Goal: Task Accomplishment & Management: Use online tool/utility

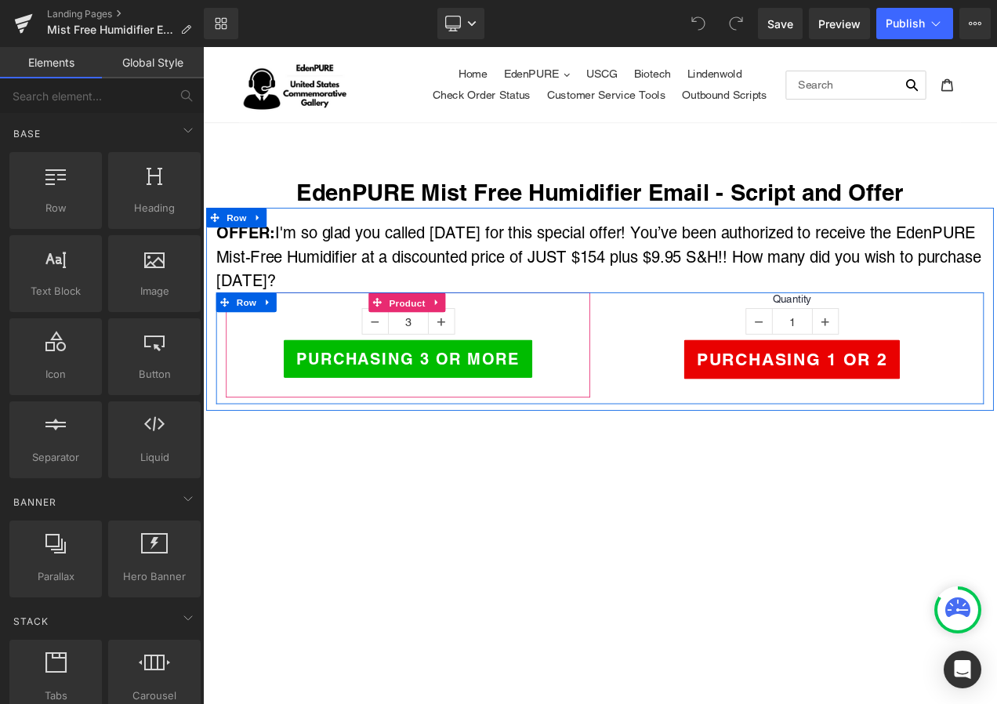
click at [441, 353] on span "Product" at bounding box center [447, 353] width 51 height 24
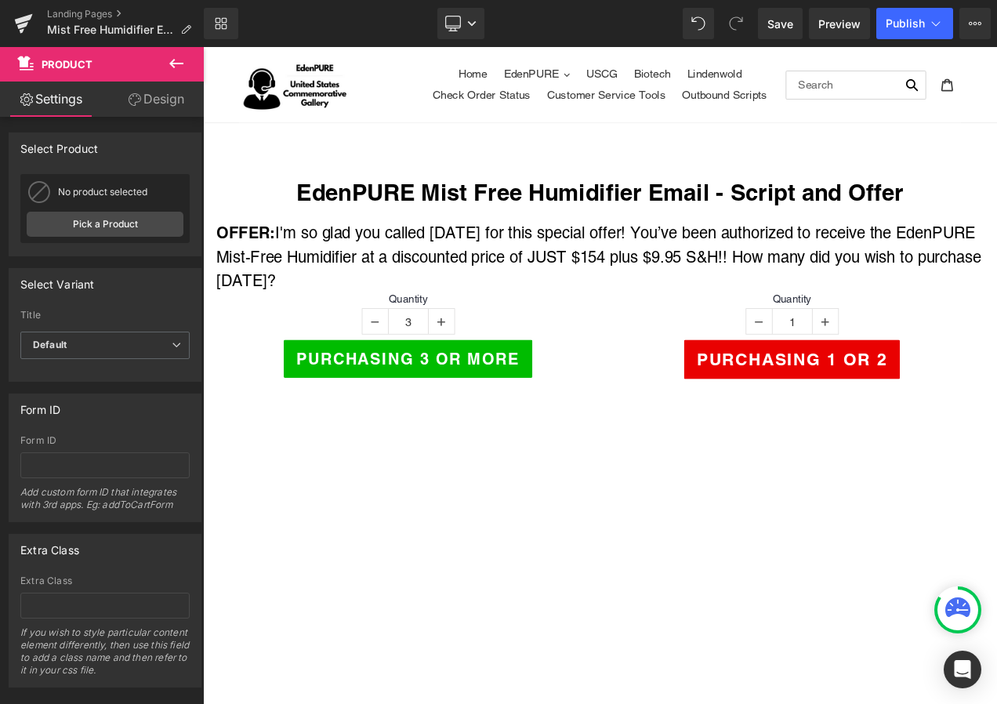
click at [96, 7] on div "Landing Pages Mist Free Humidifier Email $154 w/ $9.95 S&H" at bounding box center [102, 23] width 204 height 47
click at [96, 11] on link "Landing Pages" at bounding box center [125, 14] width 157 height 13
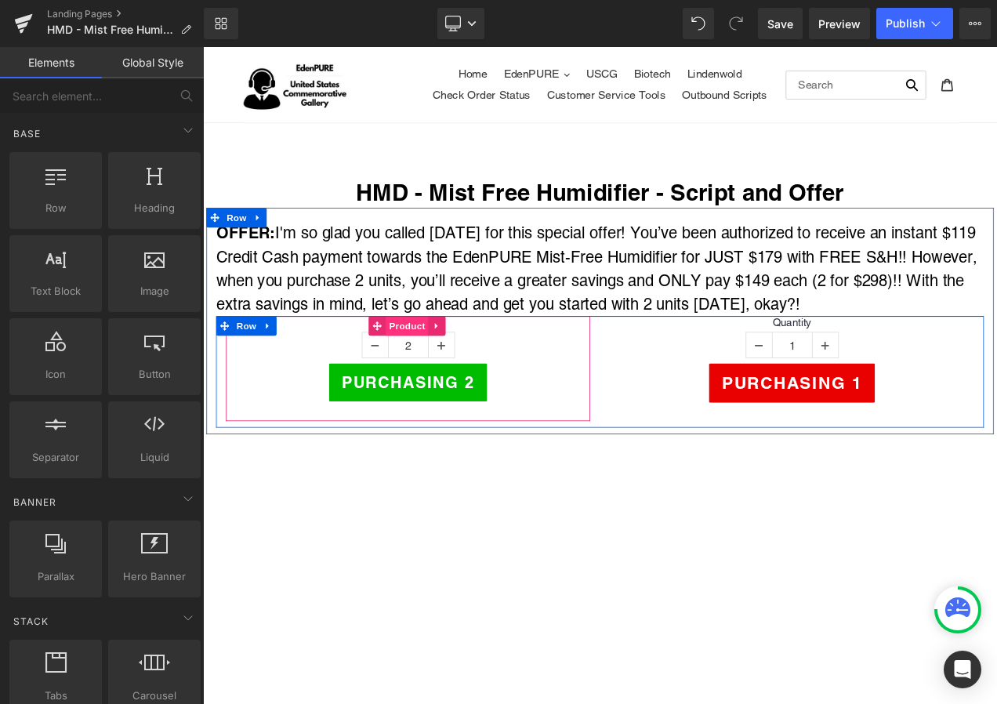
click at [450, 379] on span "Product" at bounding box center [447, 380] width 51 height 24
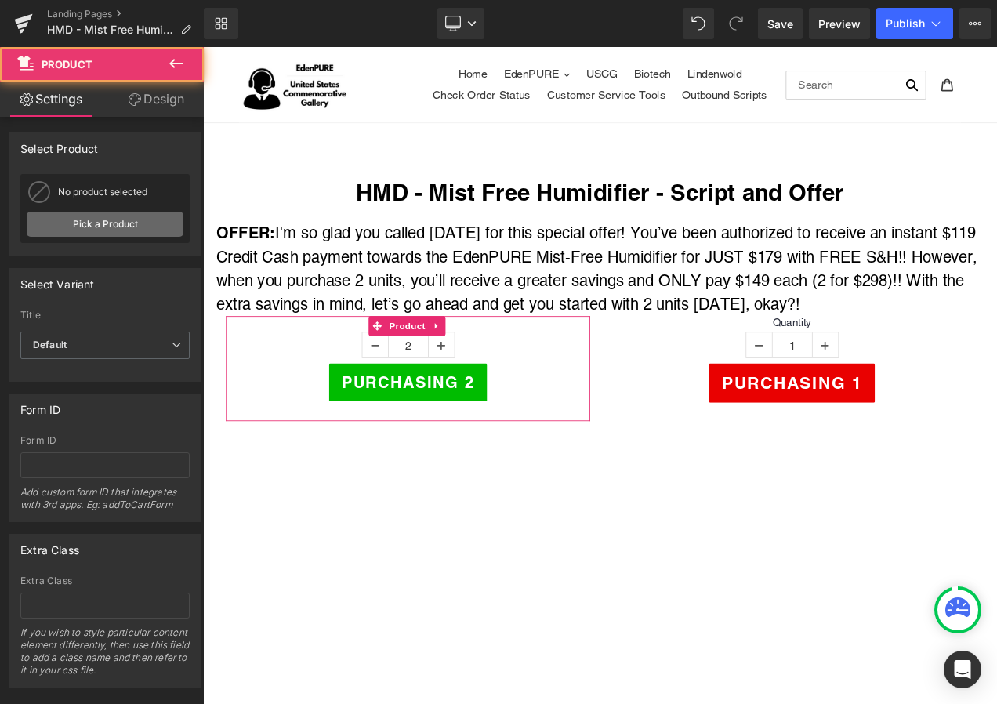
click at [116, 216] on link "Pick a Product" at bounding box center [105, 224] width 157 height 25
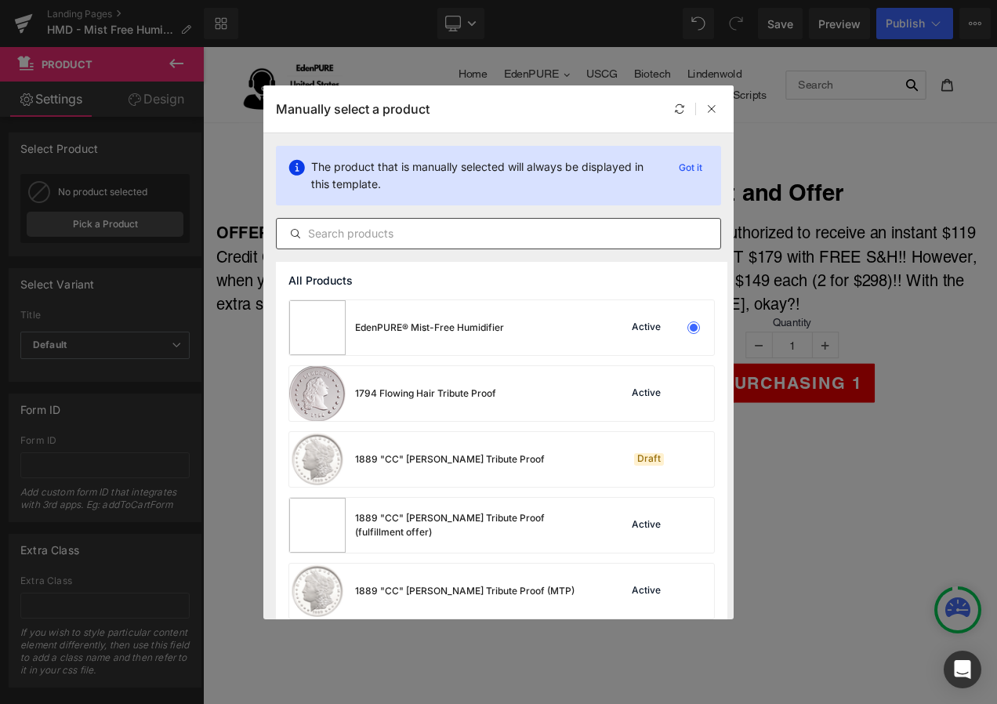
click at [350, 231] on input "text" at bounding box center [499, 233] width 444 height 19
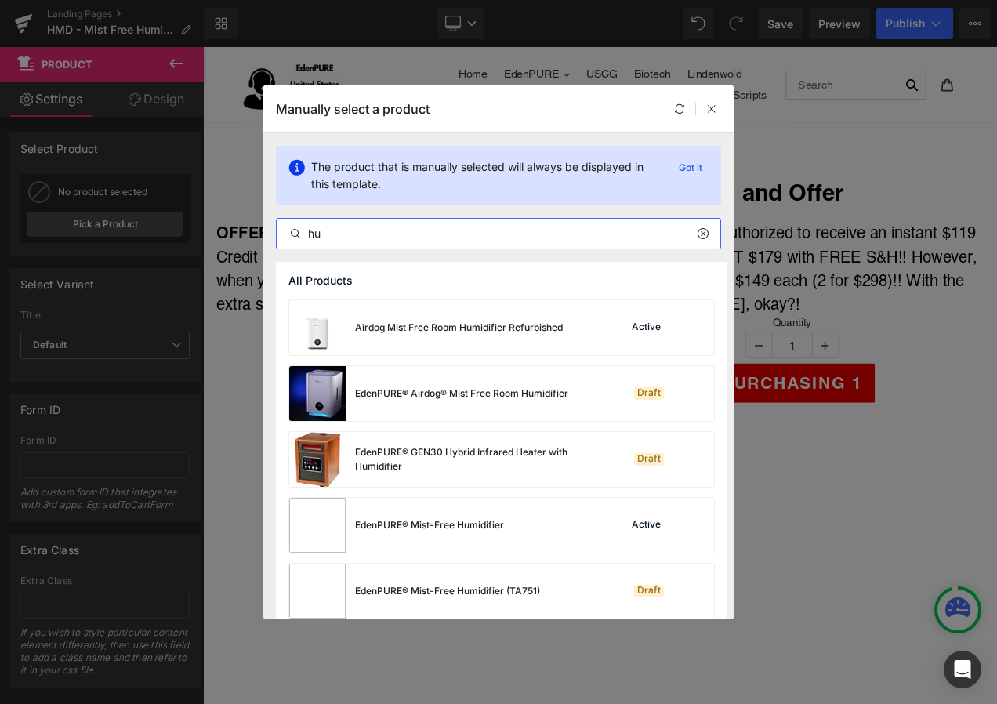
type input "h"
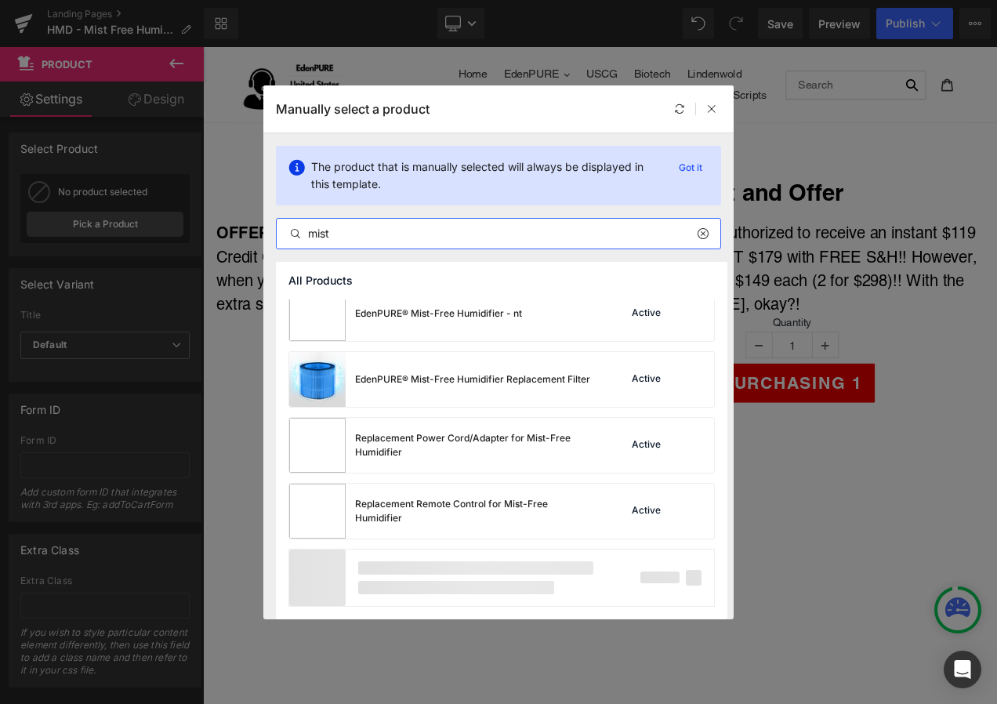
scroll to position [210, 0]
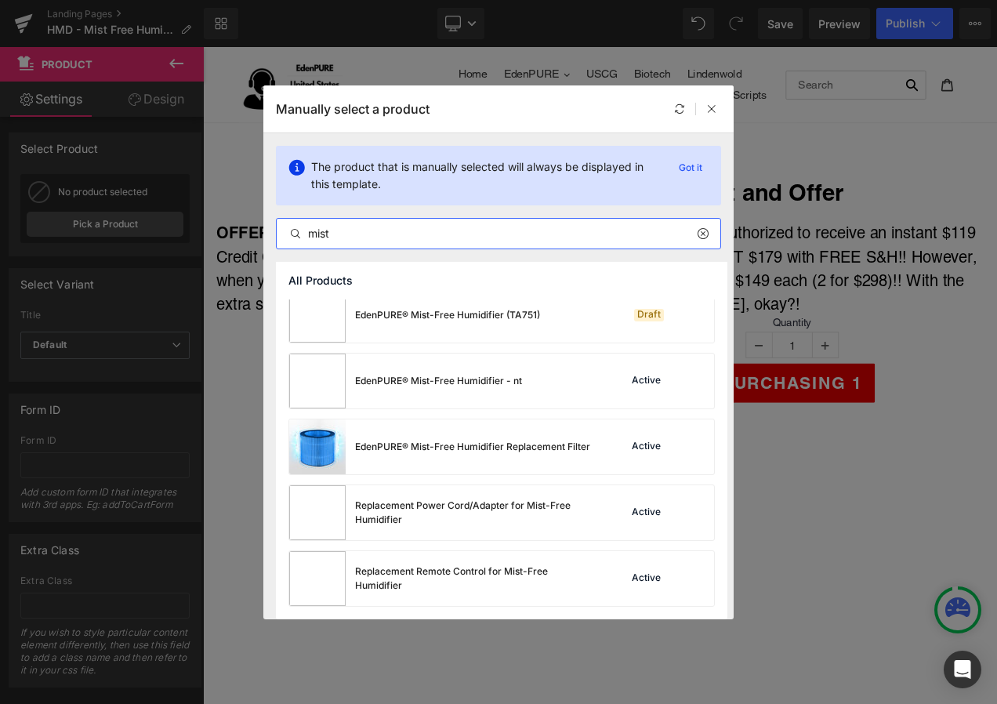
drag, startPoint x: 371, startPoint y: 229, endPoint x: 91, endPoint y: 212, distance: 280.3
click at [91, 212] on div "Manually select a product The product that is manually selected will always be …" at bounding box center [498, 352] width 997 height 704
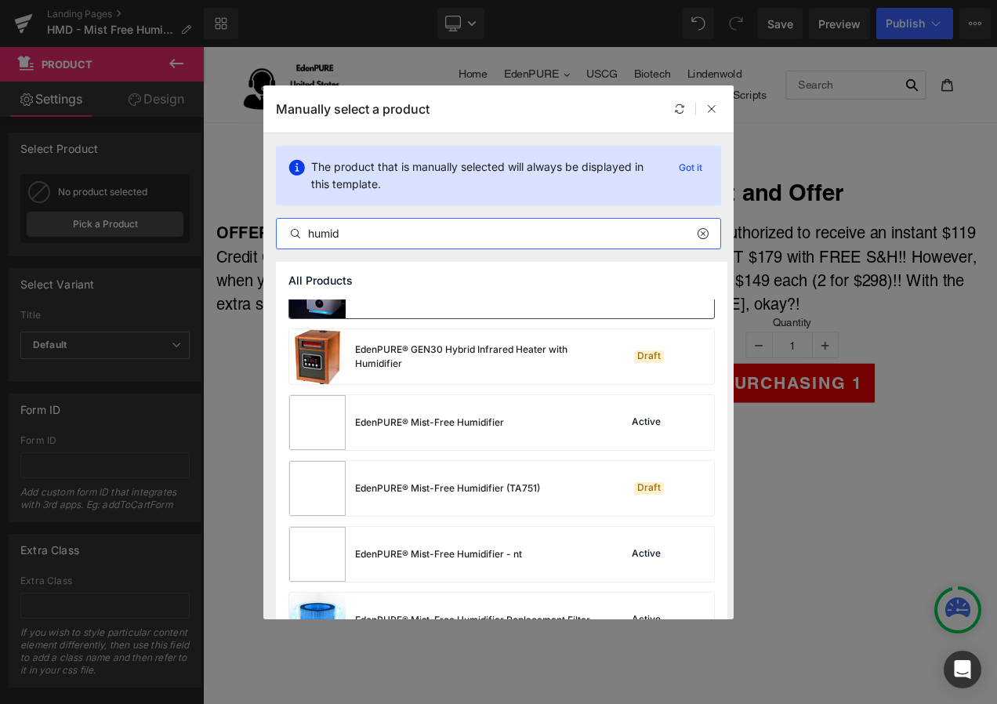
scroll to position [78, 0]
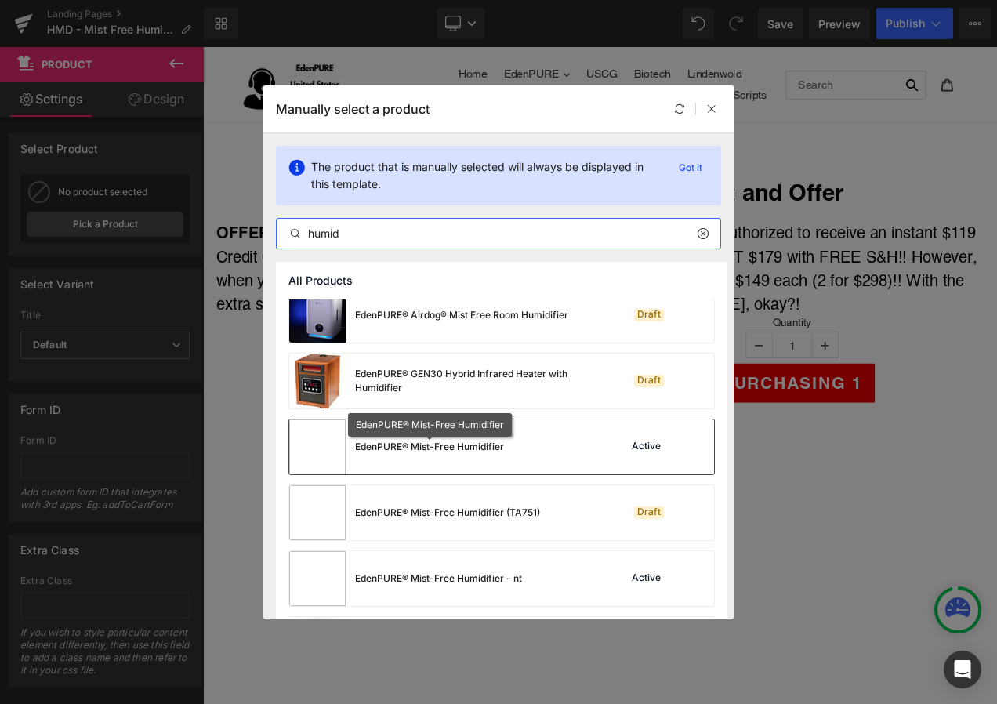
type input "humid"
click at [455, 440] on div "EdenPURE® Mist-Free Humidifier" at bounding box center [429, 447] width 149 height 14
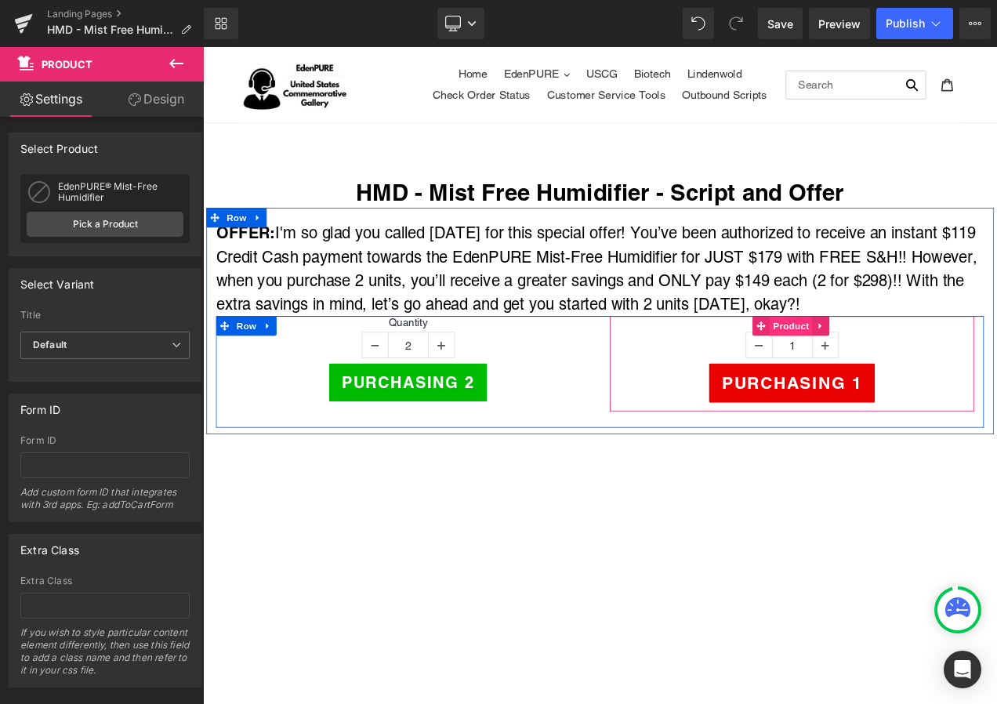
click at [893, 377] on span "Product" at bounding box center [905, 380] width 51 height 24
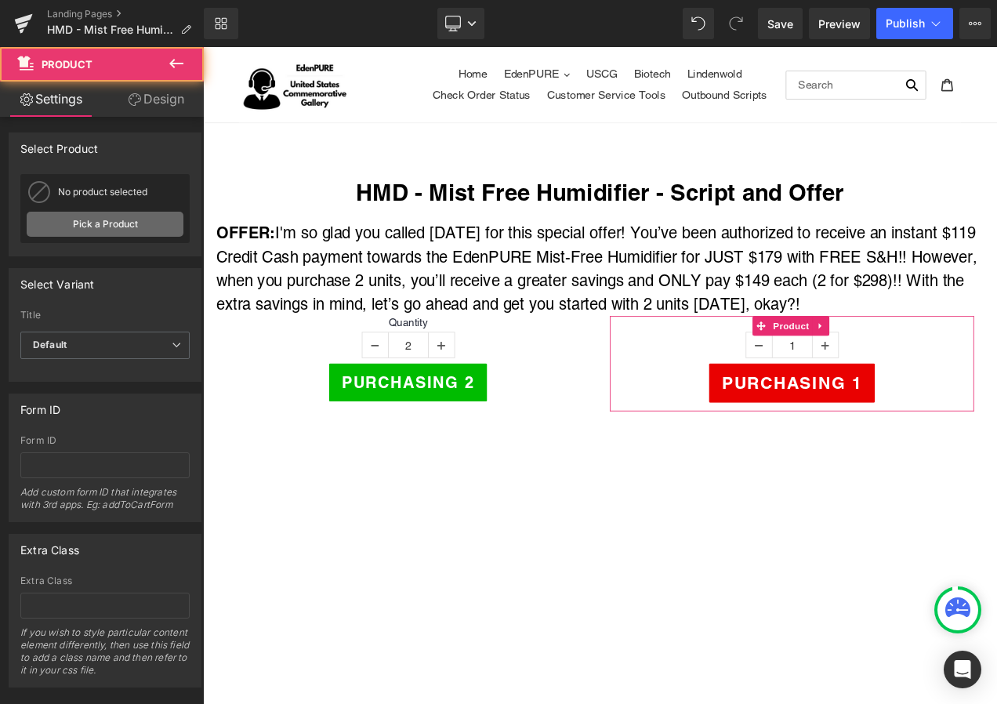
click at [104, 226] on link "Pick a Product" at bounding box center [105, 224] width 157 height 25
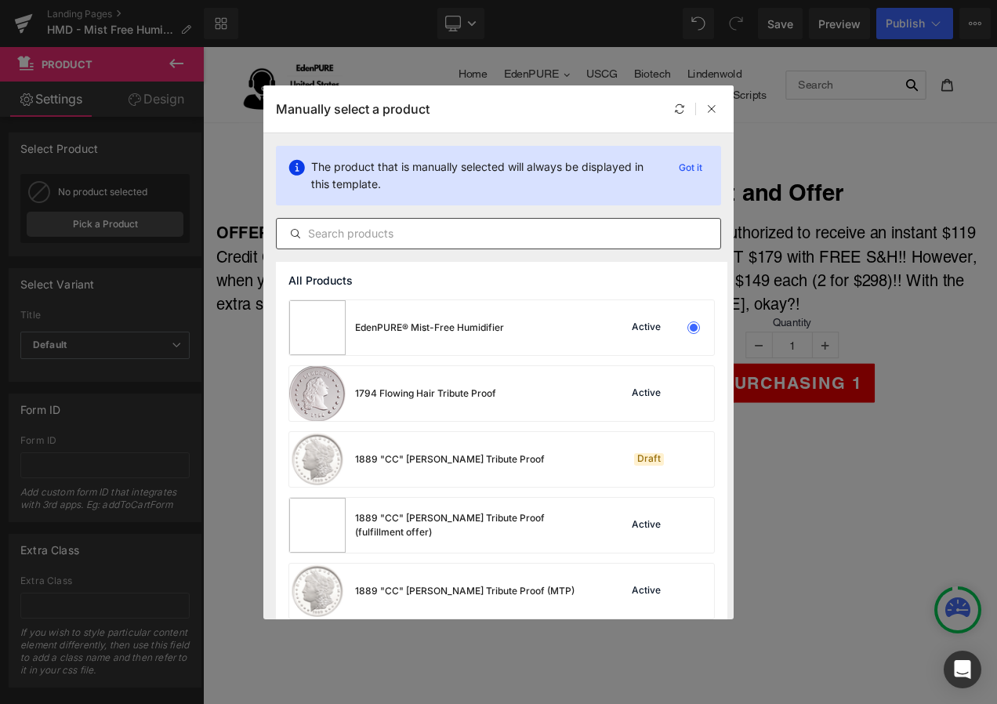
click at [367, 232] on input "text" at bounding box center [499, 233] width 444 height 19
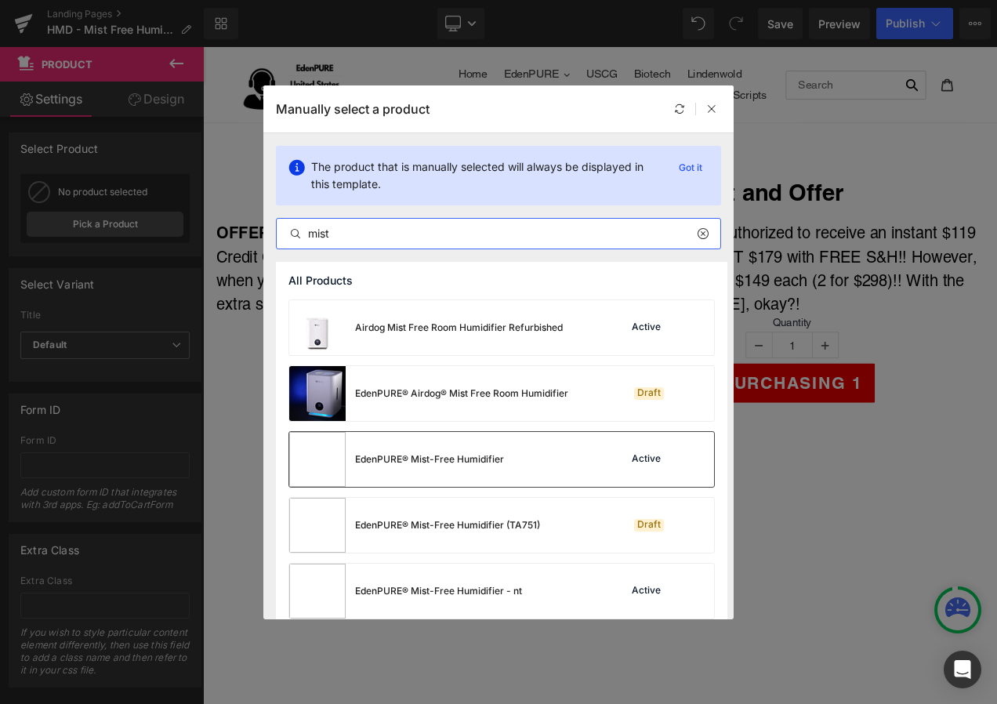
type input "mist"
click at [465, 451] on div "EdenPURE® Mist-Free Humidifier" at bounding box center [396, 459] width 215 height 55
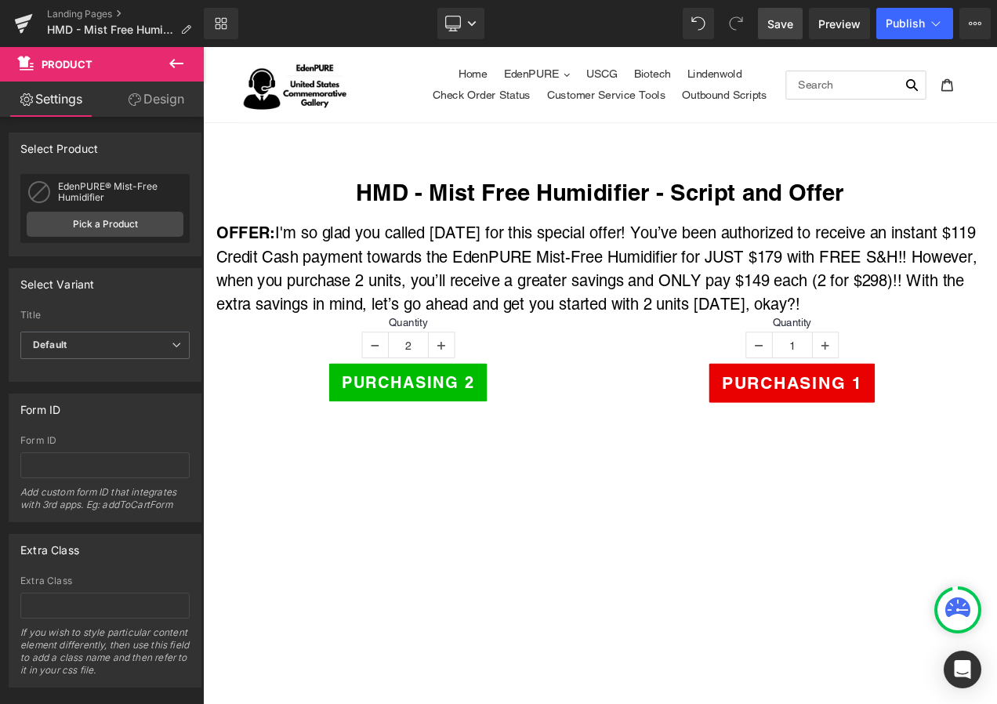
click at [783, 27] on span "Save" at bounding box center [780, 24] width 26 height 16
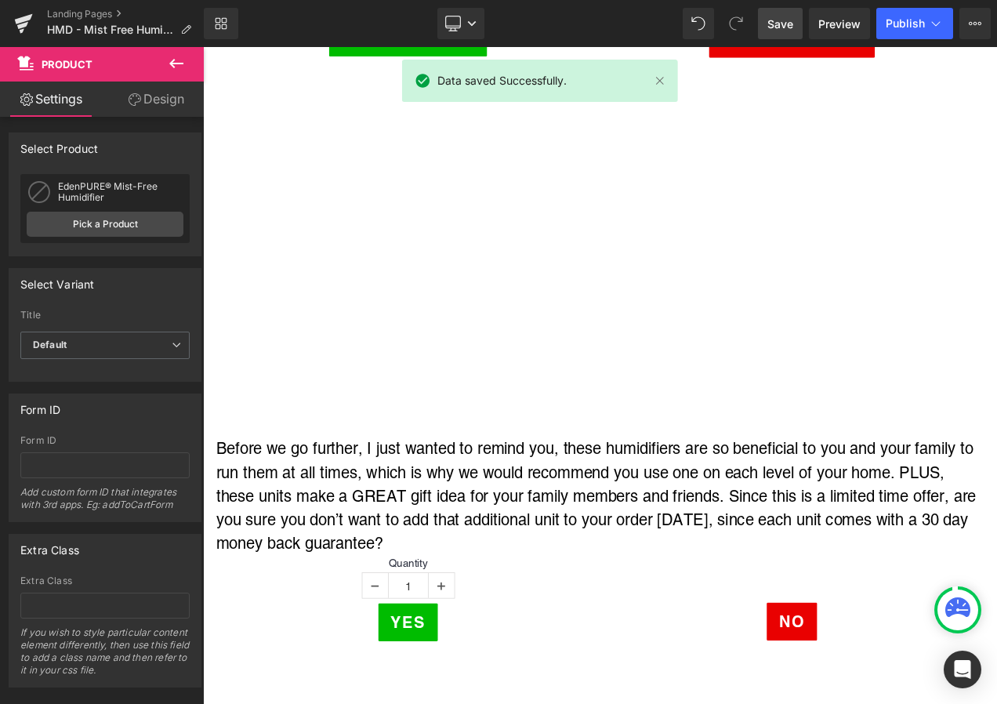
scroll to position [549, 0]
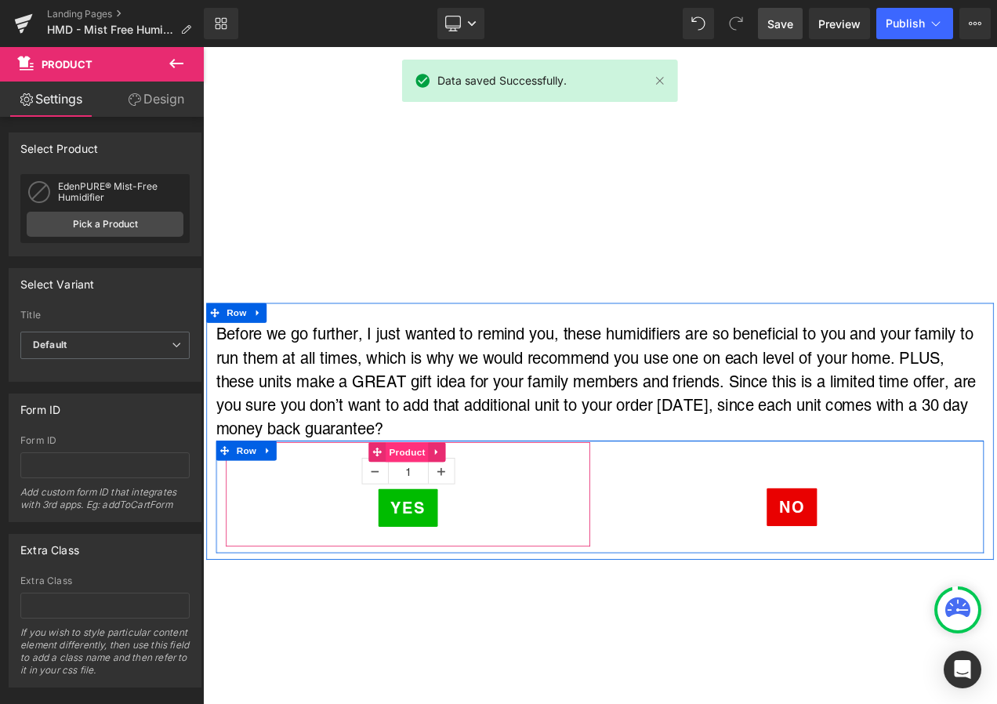
click at [435, 524] on span "Product" at bounding box center [447, 531] width 51 height 24
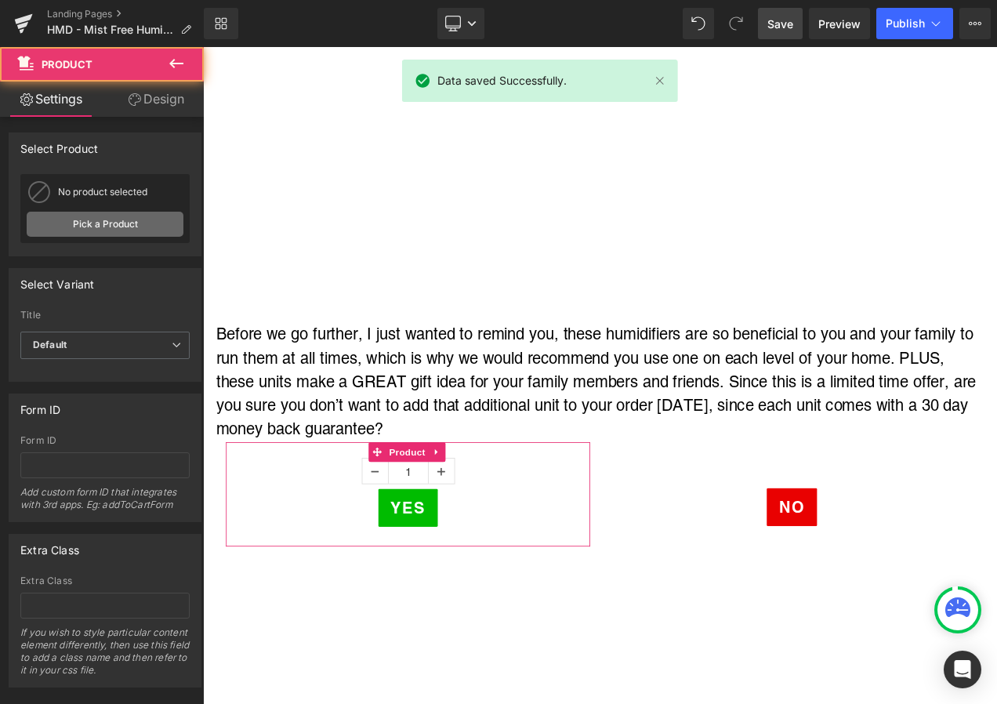
click at [92, 219] on link "Pick a Product" at bounding box center [105, 224] width 157 height 25
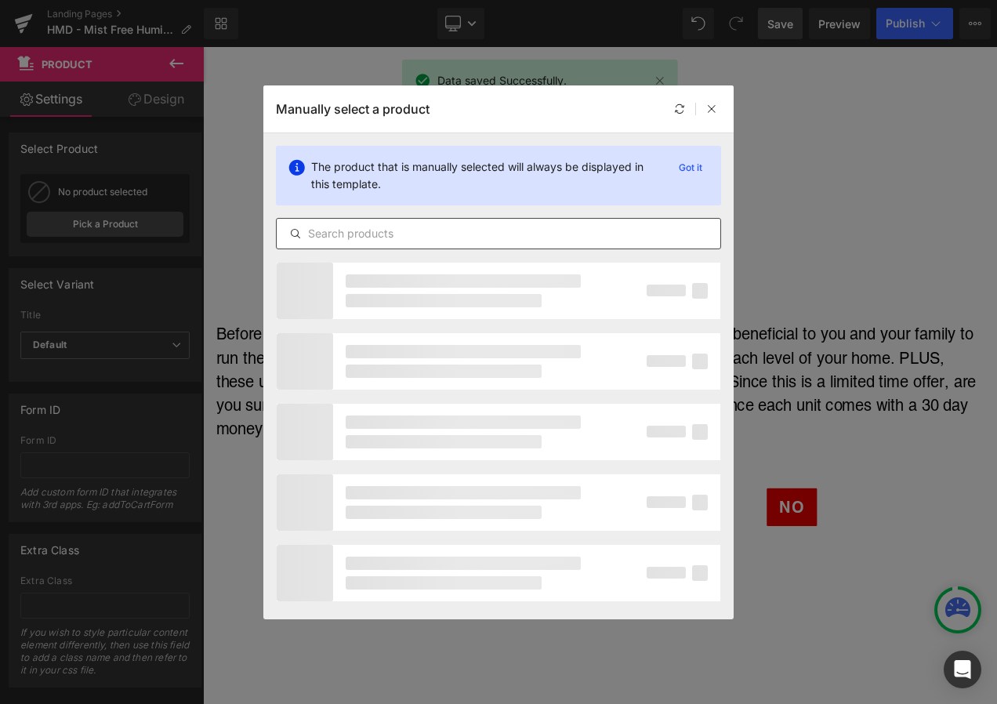
click at [426, 226] on input "text" at bounding box center [499, 233] width 444 height 19
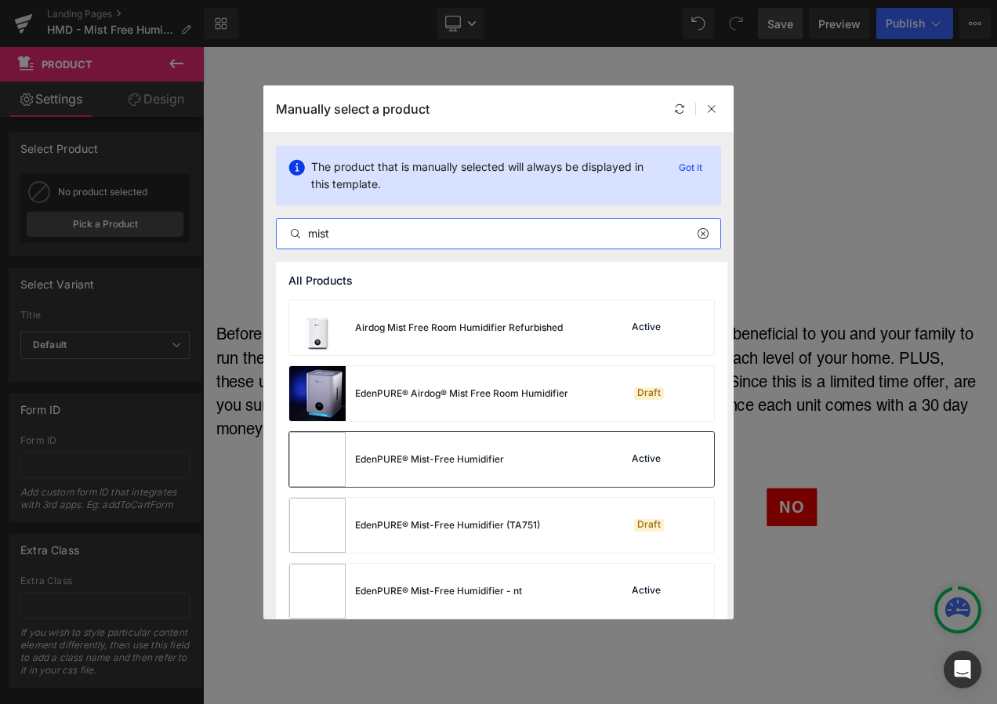
type input "mist"
click at [447, 453] on div "EdenPURE® Mist-Free Humidifier" at bounding box center [429, 459] width 149 height 14
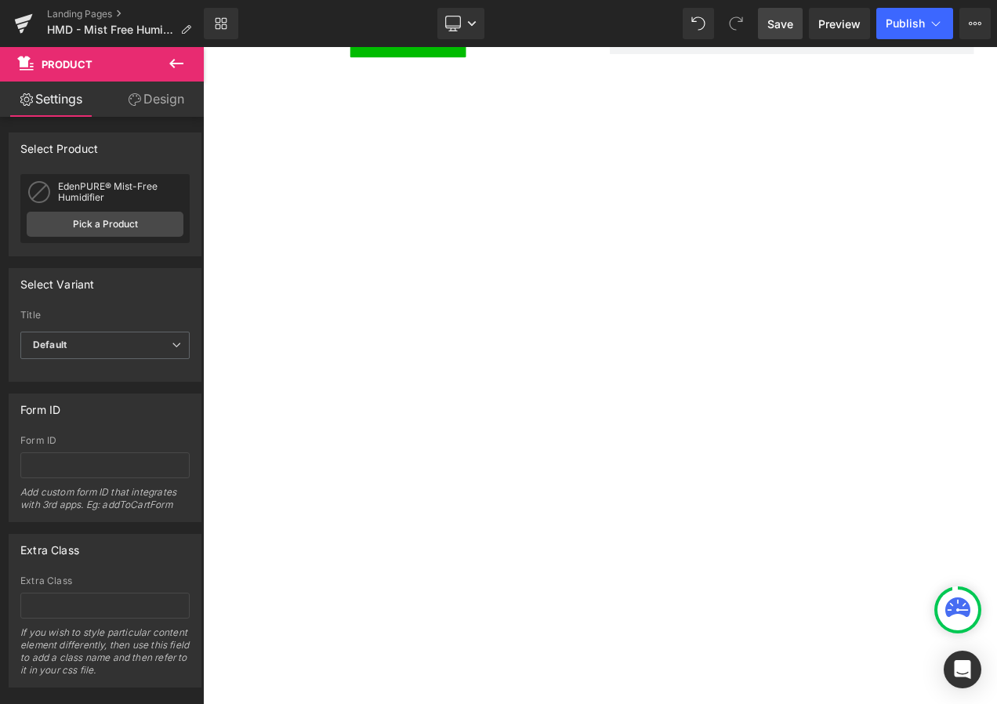
scroll to position [3370, 0]
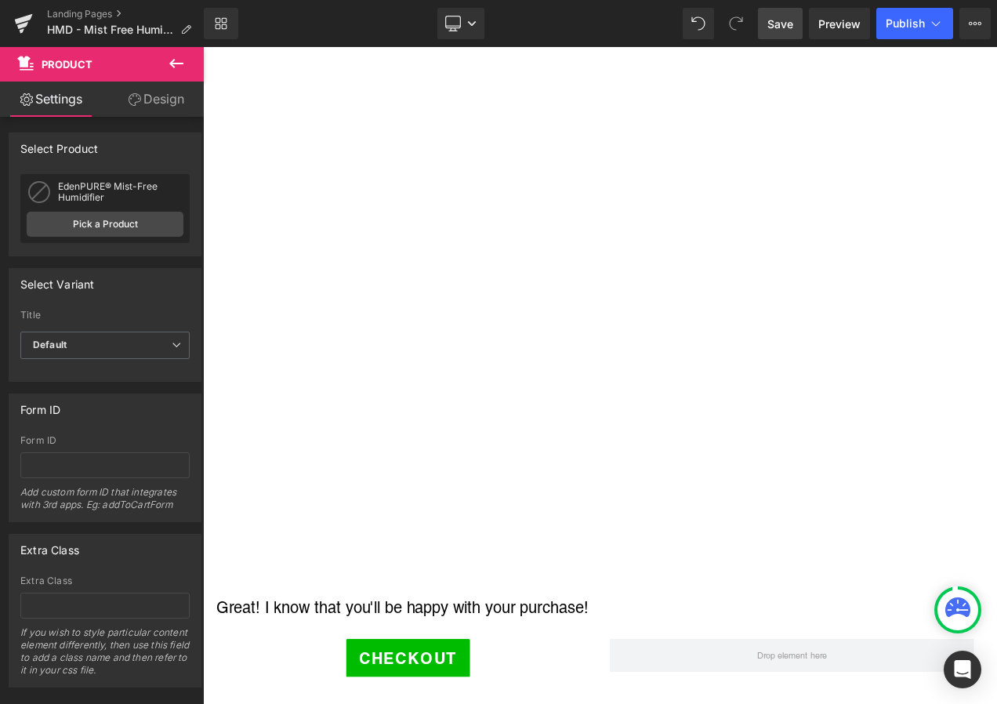
click at [770, 21] on span "Save" at bounding box center [780, 24] width 26 height 16
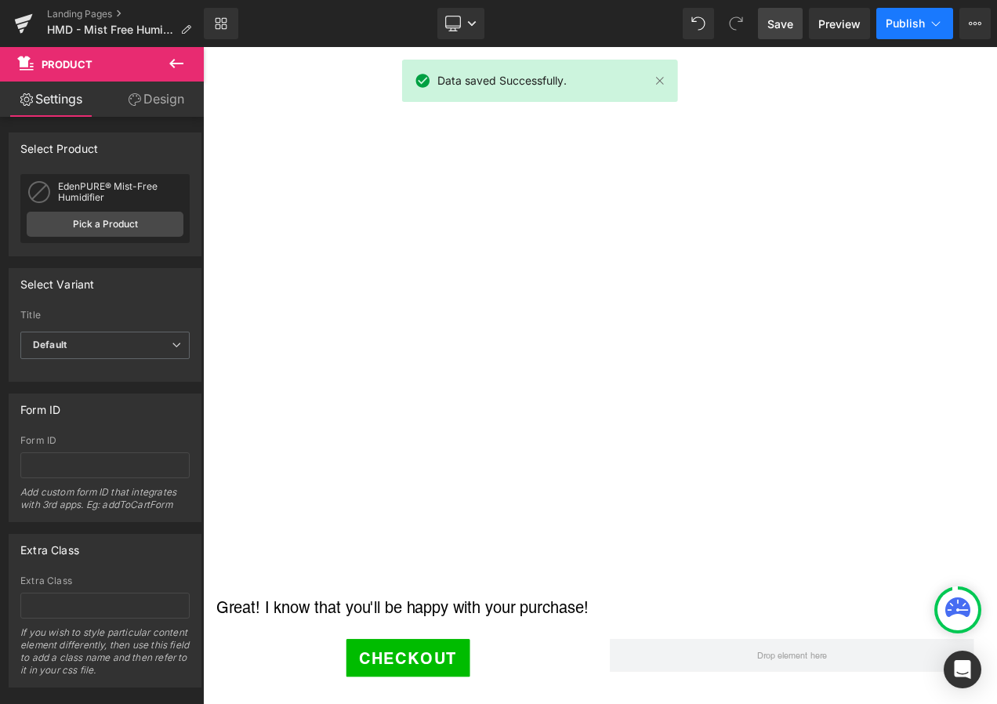
click at [902, 31] on button "Publish" at bounding box center [914, 23] width 77 height 31
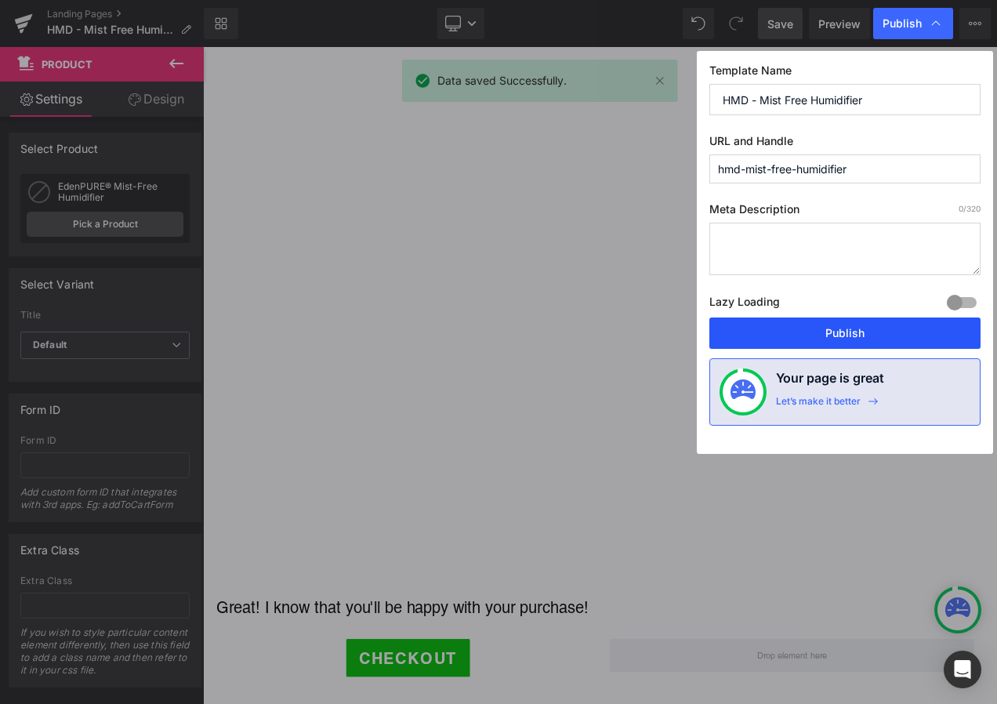
click at [853, 327] on button "Publish" at bounding box center [844, 332] width 271 height 31
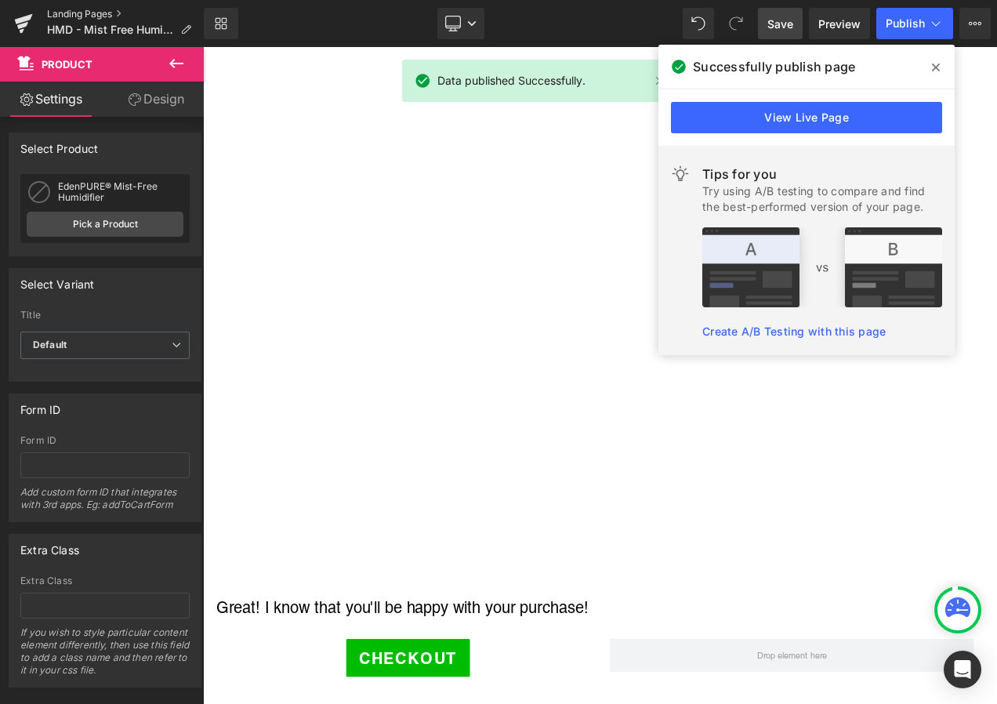
click at [87, 11] on link "Landing Pages" at bounding box center [125, 14] width 157 height 13
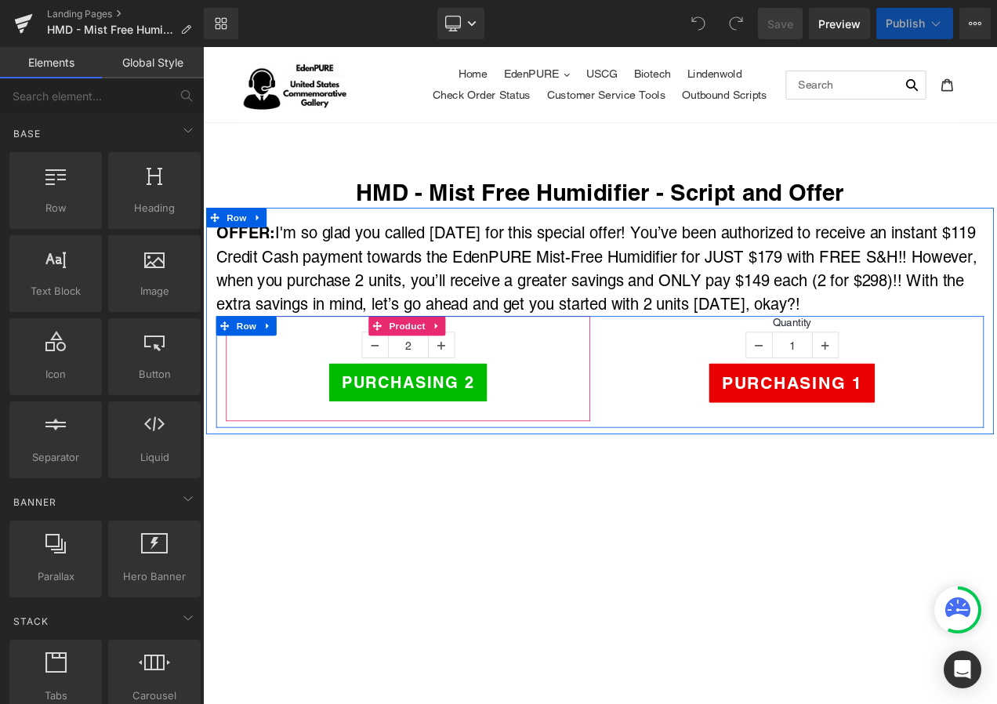
click at [436, 375] on span "Product" at bounding box center [447, 380] width 51 height 24
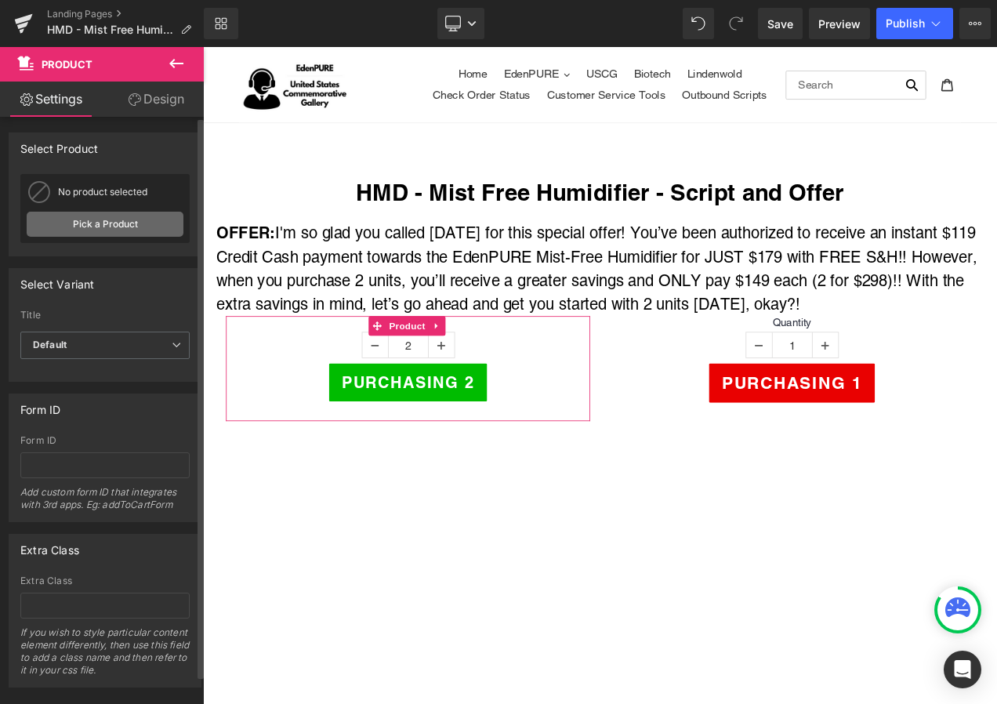
click at [69, 221] on link "Pick a Product" at bounding box center [105, 224] width 157 height 25
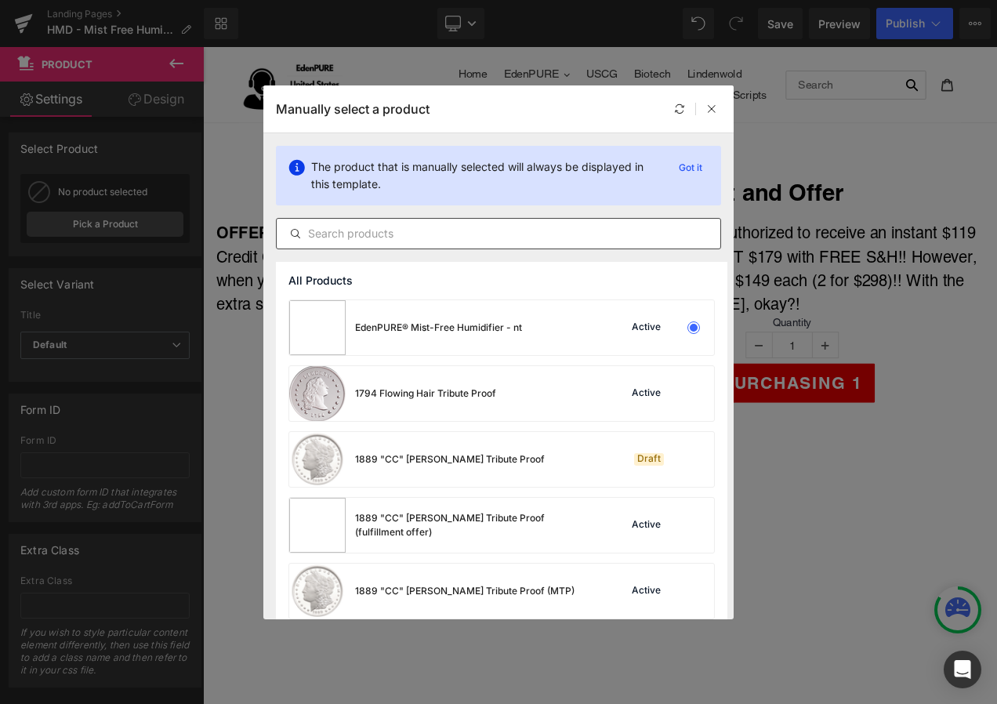
click at [399, 232] on input "text" at bounding box center [499, 233] width 444 height 19
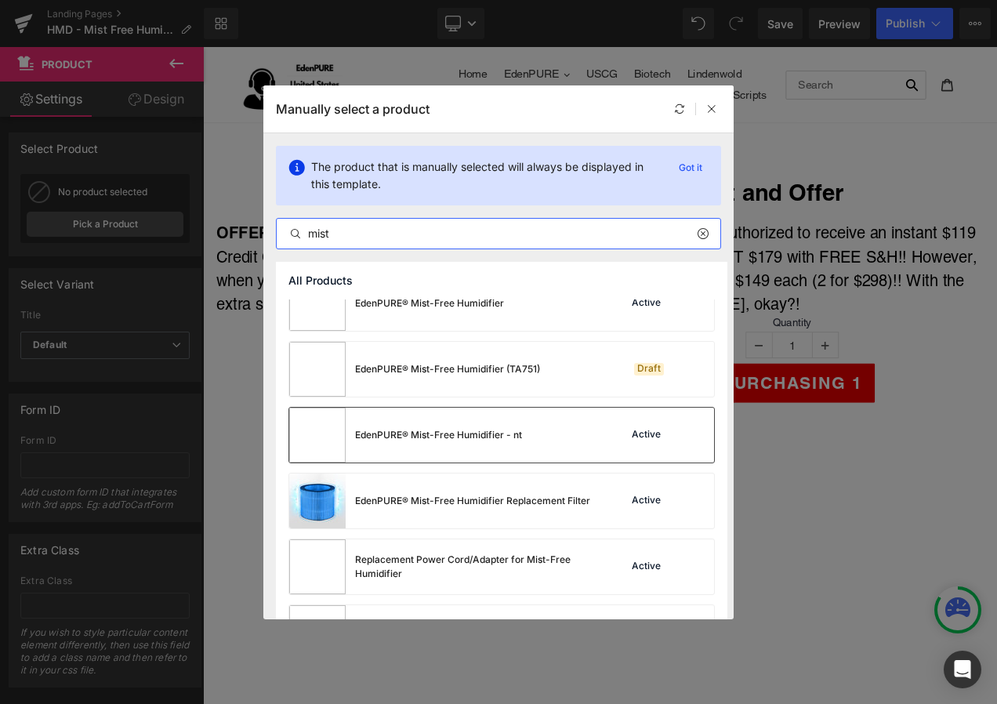
scroll to position [157, 0]
type input "mist"
click at [452, 432] on div "EdenPURE® Mist-Free Humidifier - nt" at bounding box center [438, 434] width 167 height 14
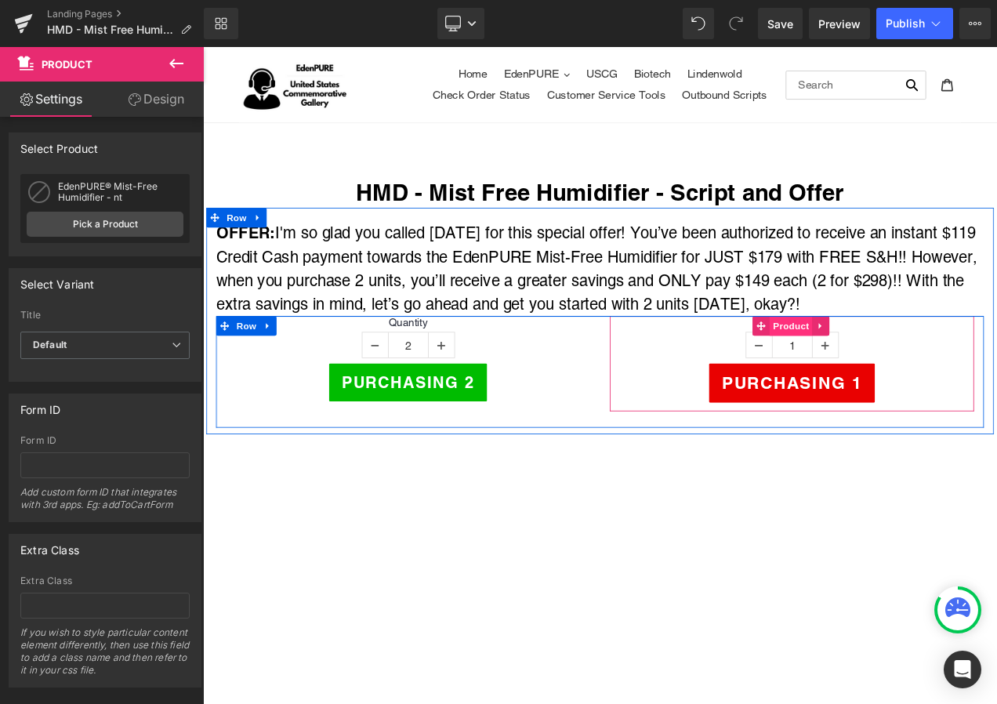
click at [903, 380] on span "Product" at bounding box center [905, 380] width 51 height 24
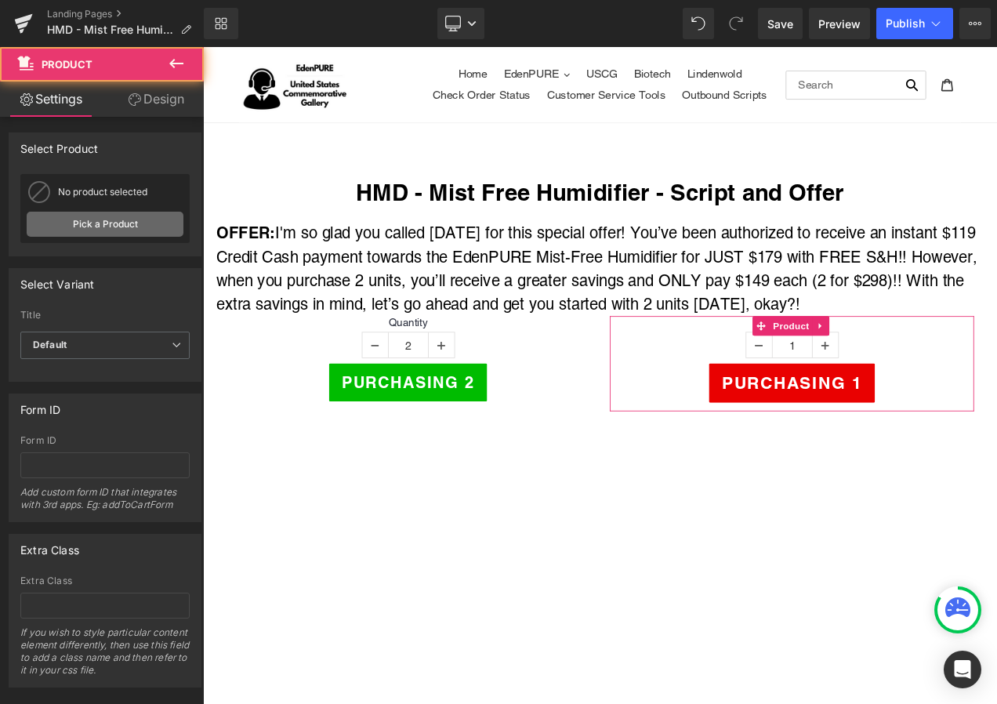
click at [52, 220] on link "Pick a Product" at bounding box center [105, 224] width 157 height 25
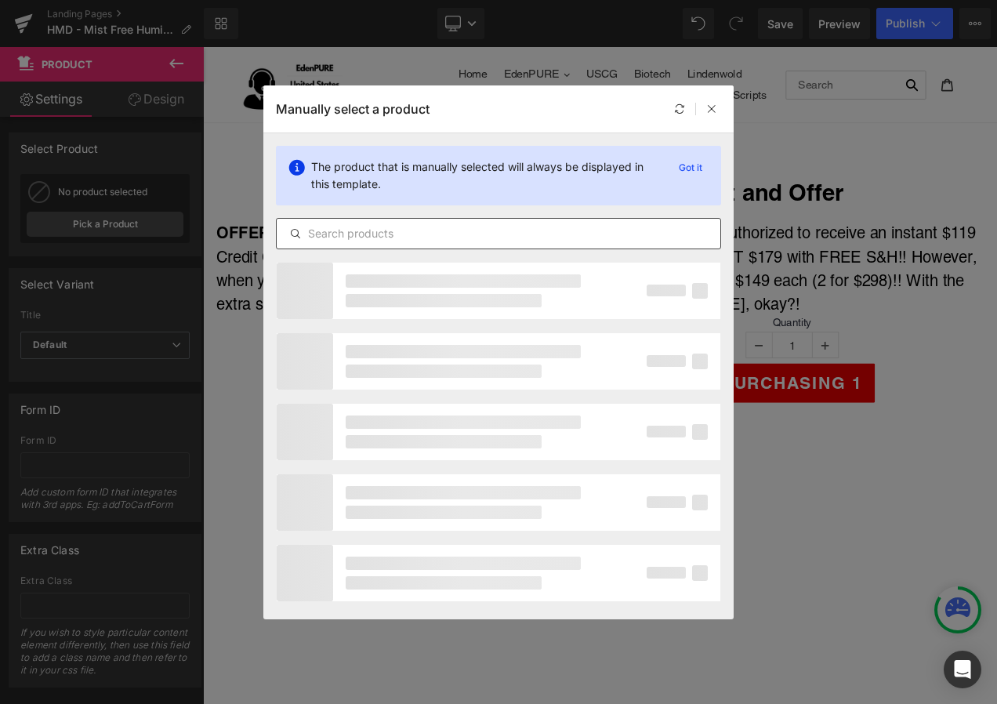
click at [339, 230] on input "text" at bounding box center [499, 233] width 444 height 19
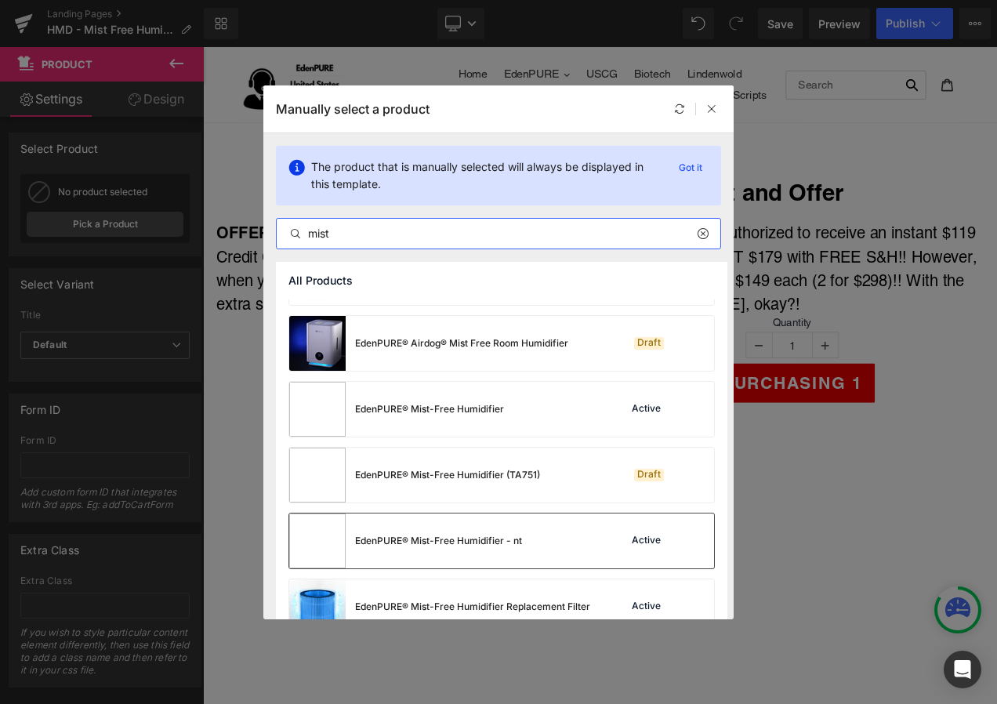
scroll to position [78, 0]
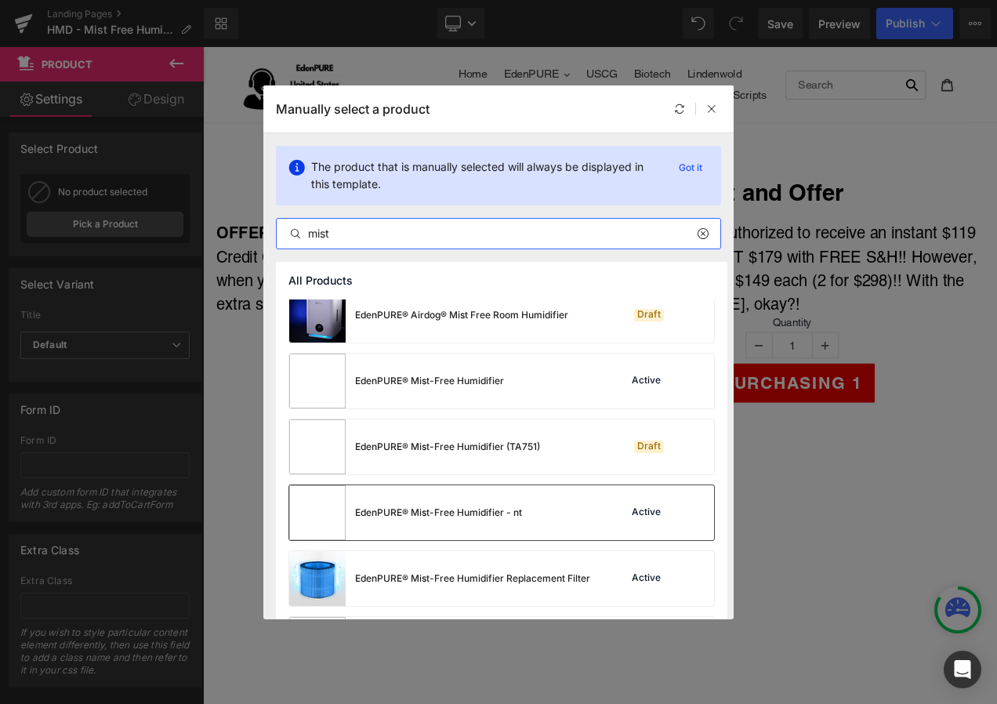
type input "mist"
click at [516, 516] on div "EdenPURE® Mist-Free Humidifier - nt" at bounding box center [438, 512] width 167 height 14
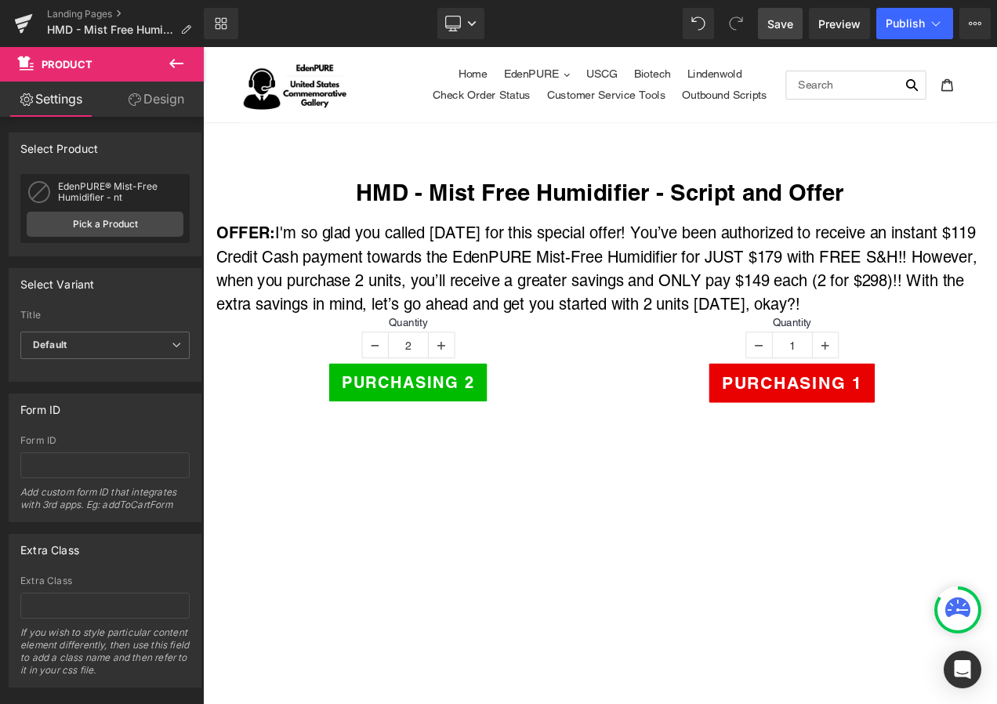
click at [788, 25] on span "Save" at bounding box center [780, 24] width 26 height 16
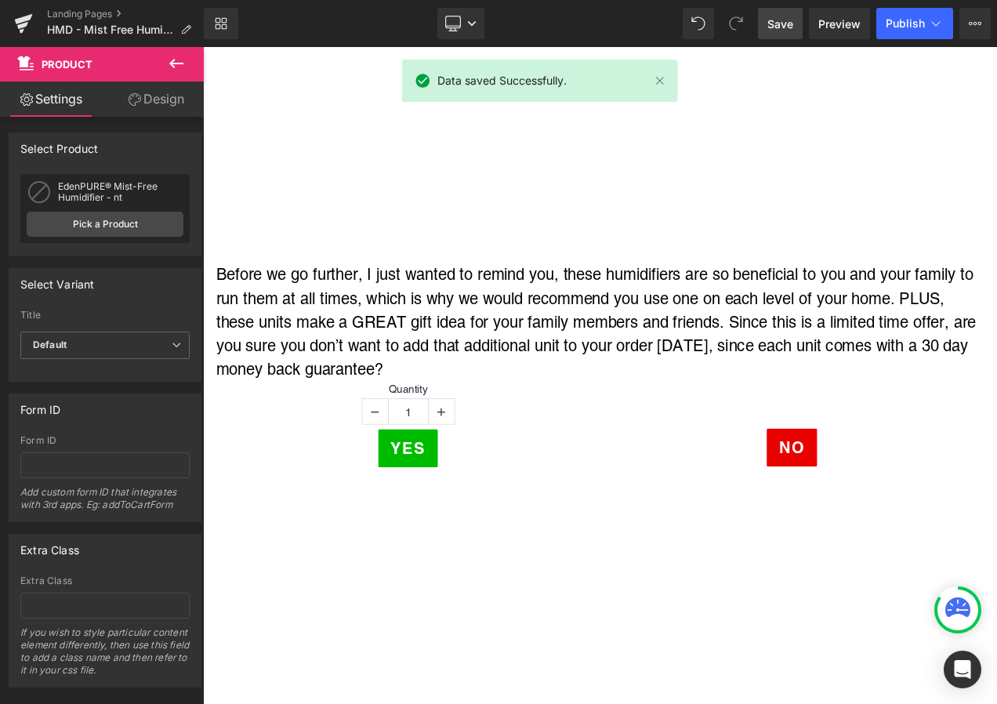
scroll to position [627, 0]
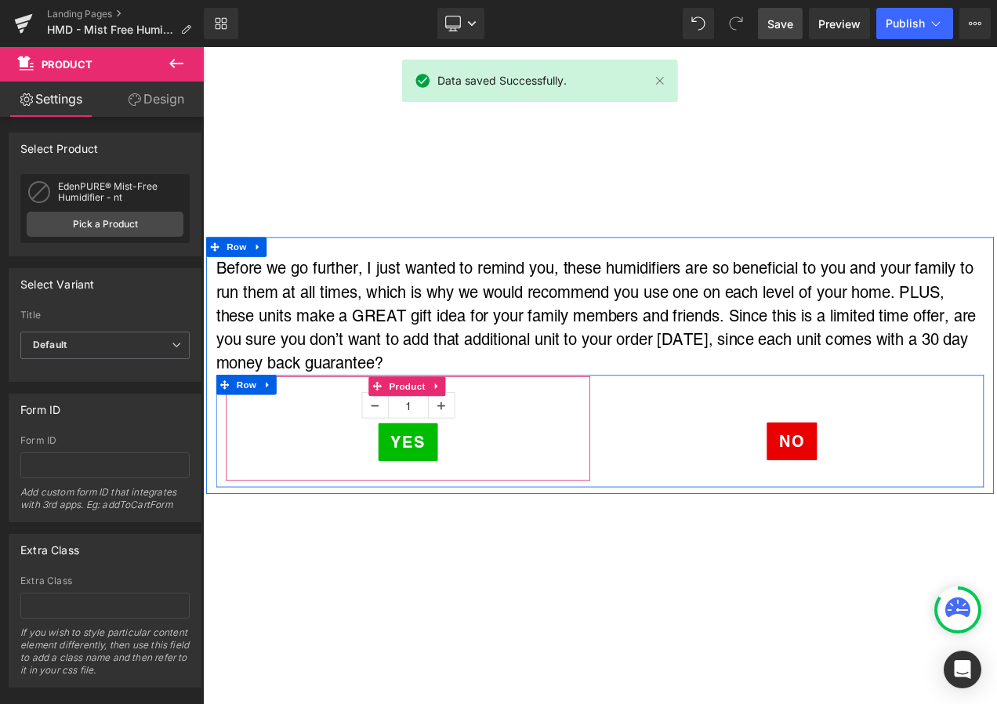
click at [440, 452] on span "Product" at bounding box center [447, 452] width 51 height 24
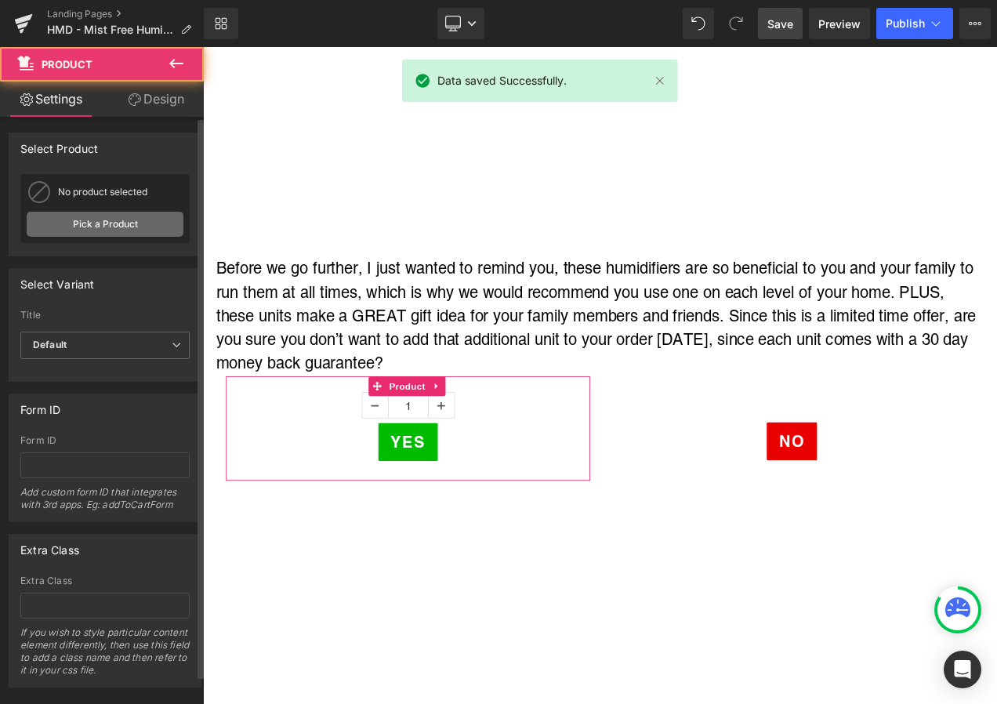
click at [88, 216] on link "Pick a Product" at bounding box center [105, 224] width 157 height 25
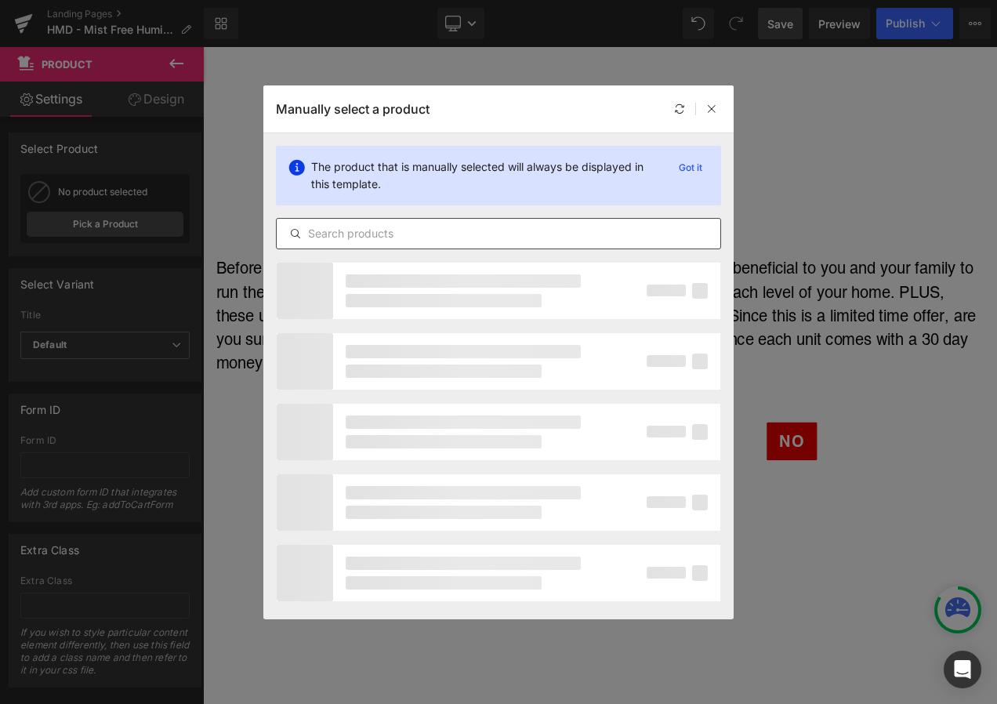
click at [378, 241] on input "text" at bounding box center [499, 233] width 444 height 19
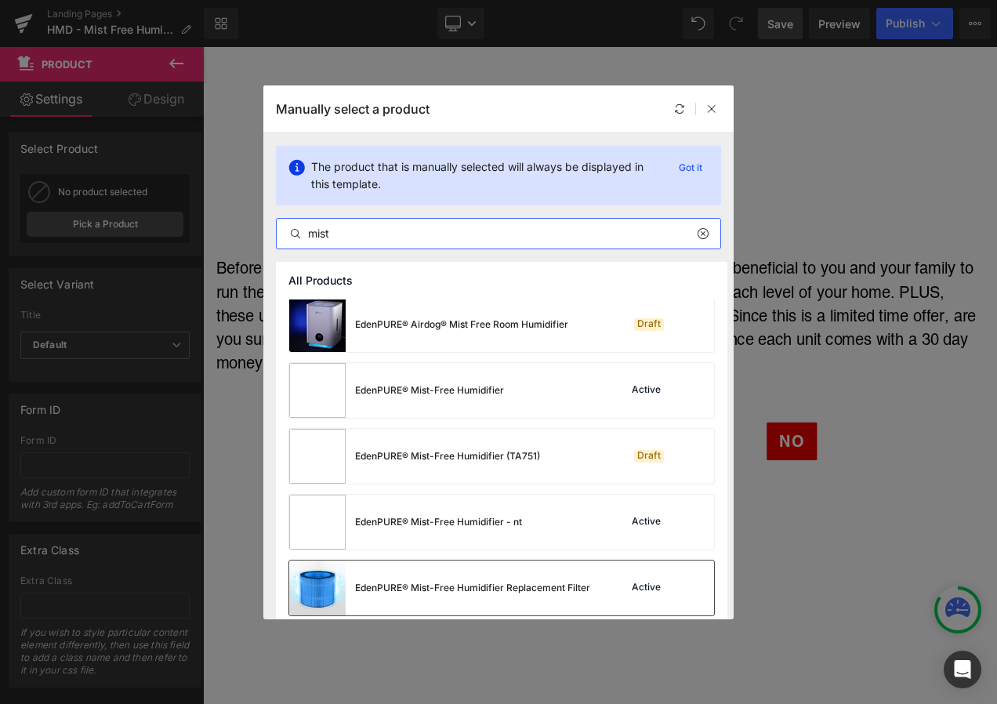
scroll to position [157, 0]
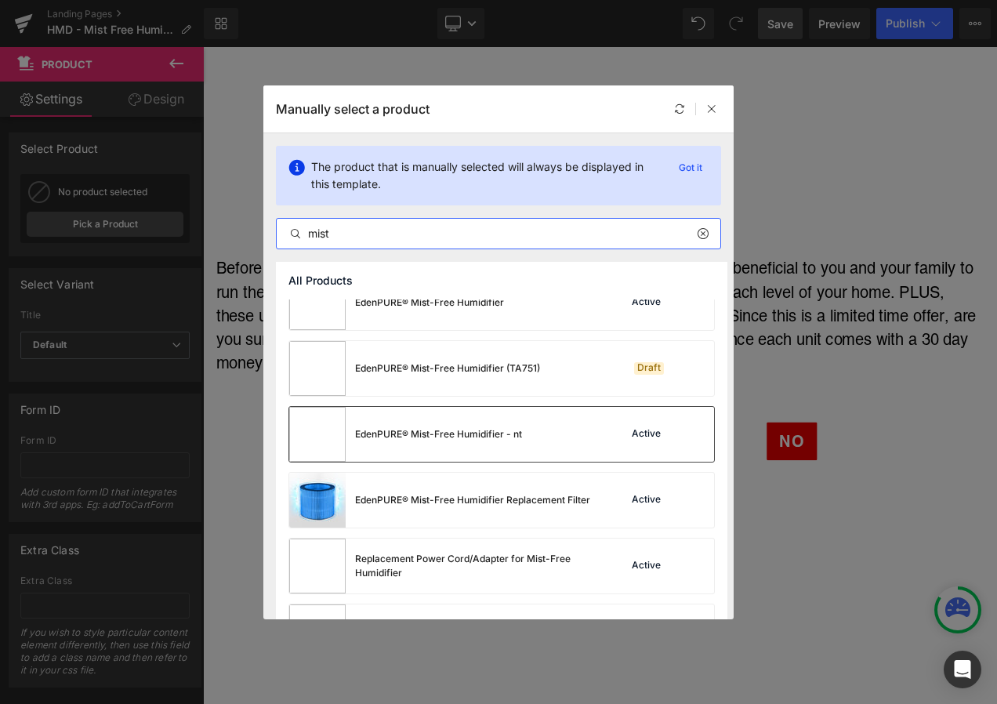
type input "mist"
click at [433, 437] on div "EdenPURE® Mist-Free Humidifier - nt" at bounding box center [438, 434] width 167 height 14
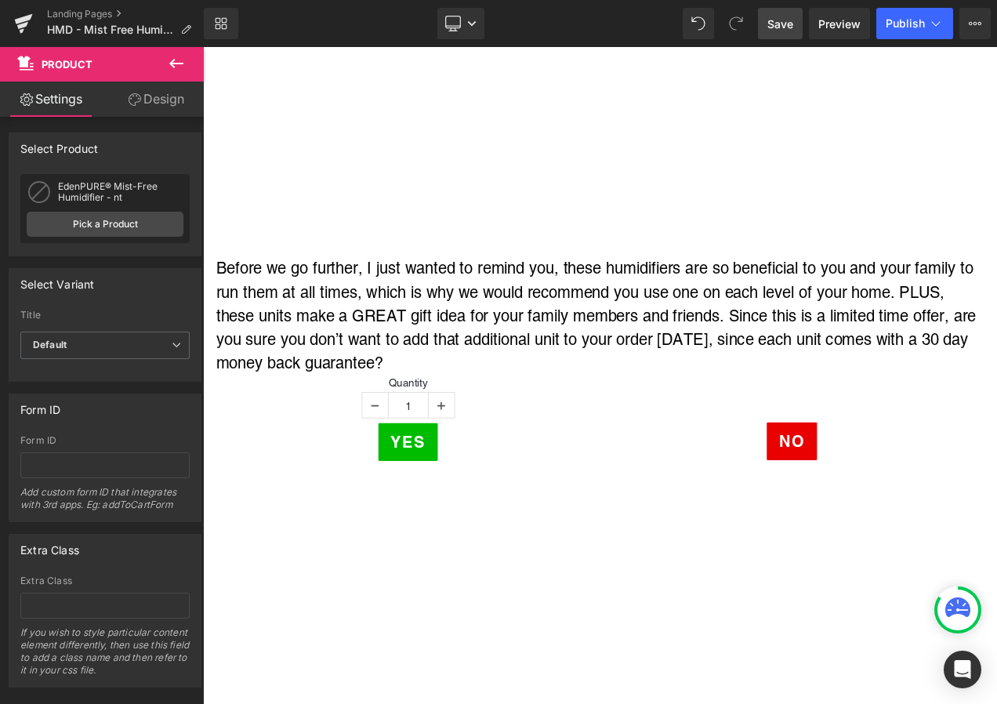
click at [785, 28] on span "Save" at bounding box center [780, 24] width 26 height 16
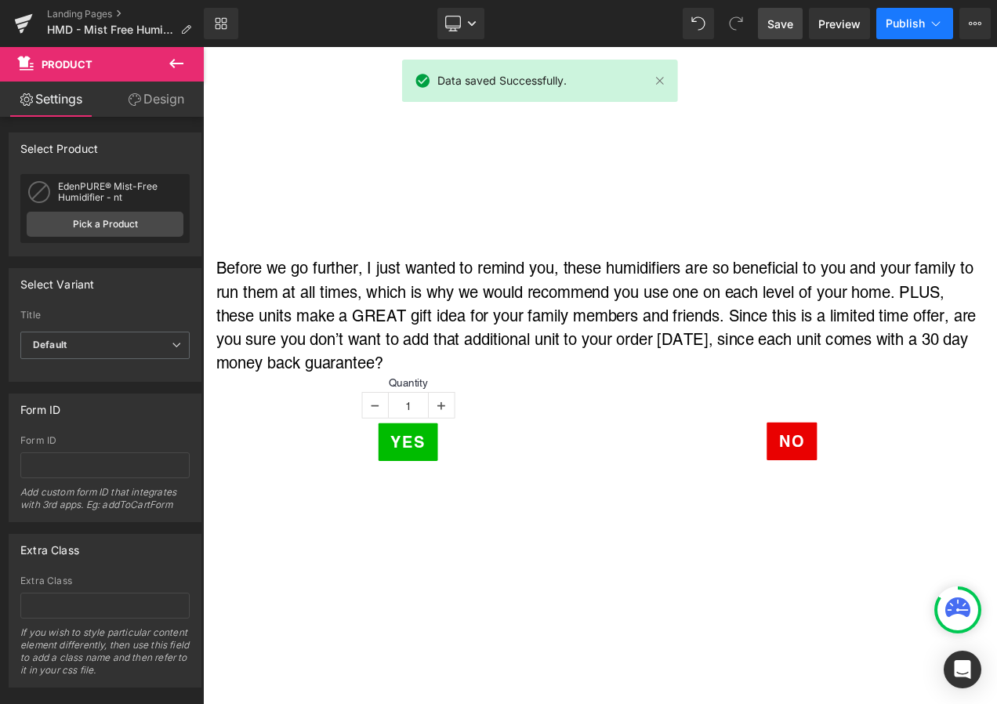
click at [937, 27] on icon at bounding box center [936, 24] width 16 height 16
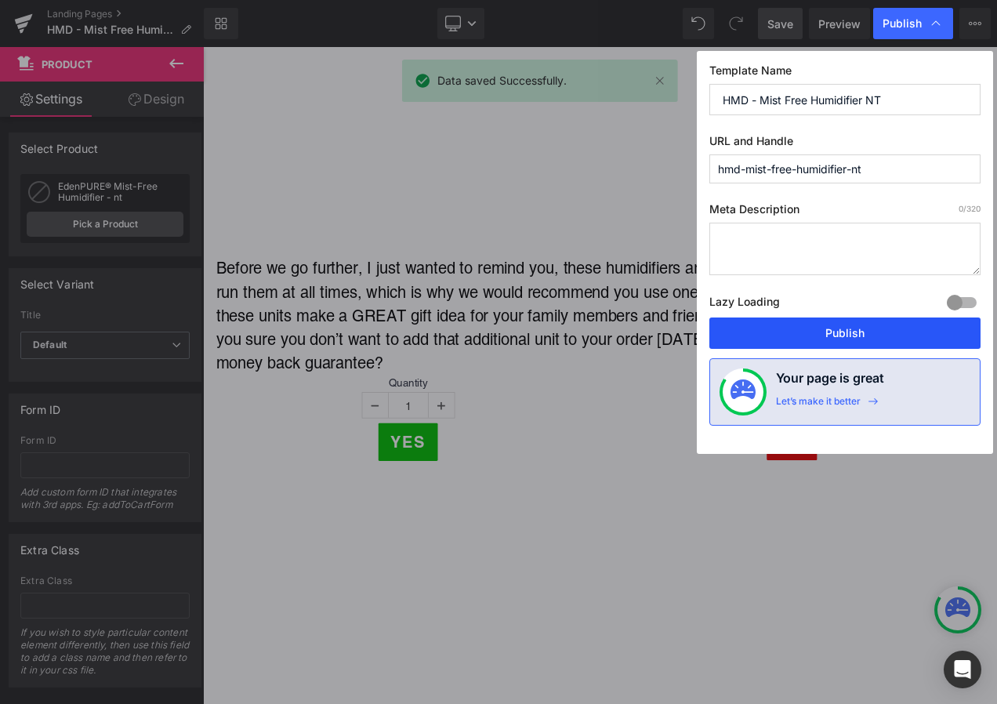
click at [846, 323] on button "Publish" at bounding box center [844, 332] width 271 height 31
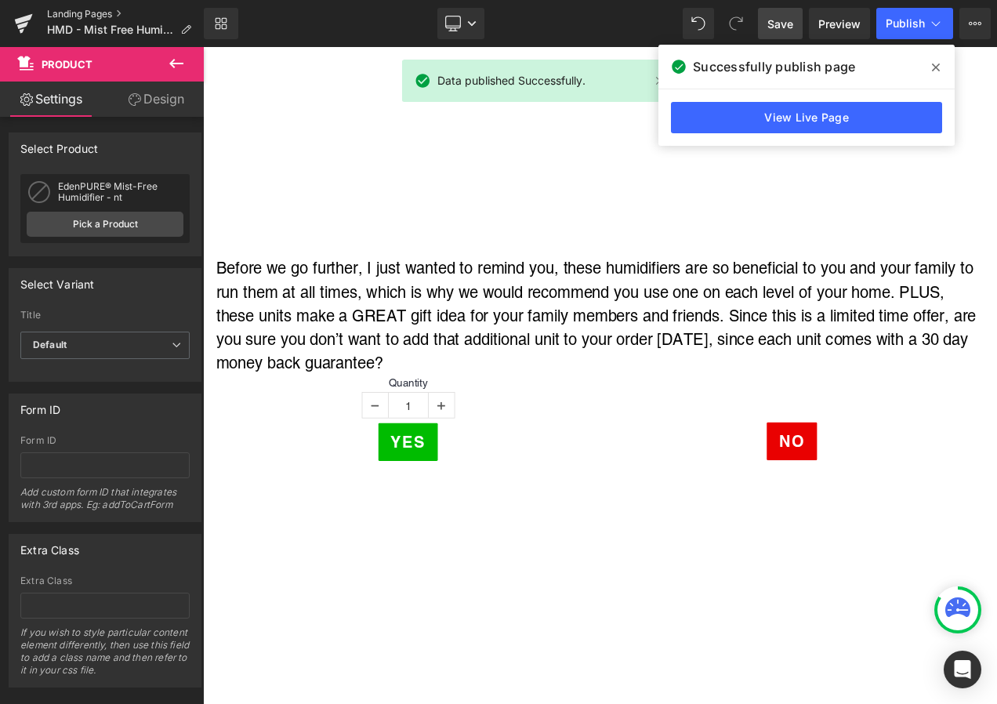
click at [77, 14] on link "Landing Pages" at bounding box center [125, 14] width 157 height 13
